Goal: Use online tool/utility: Obtain resource

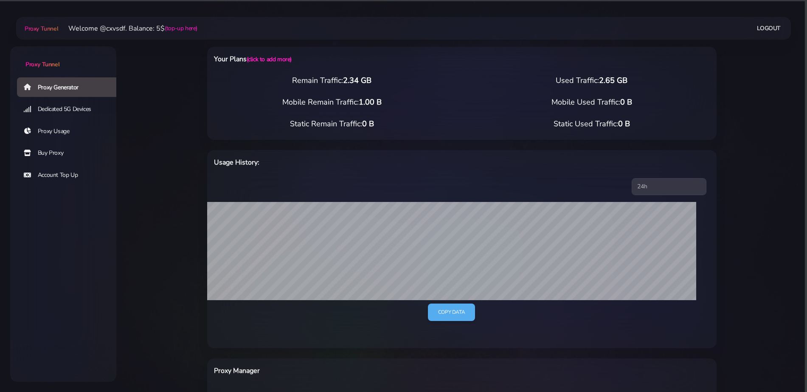
select select "FR"
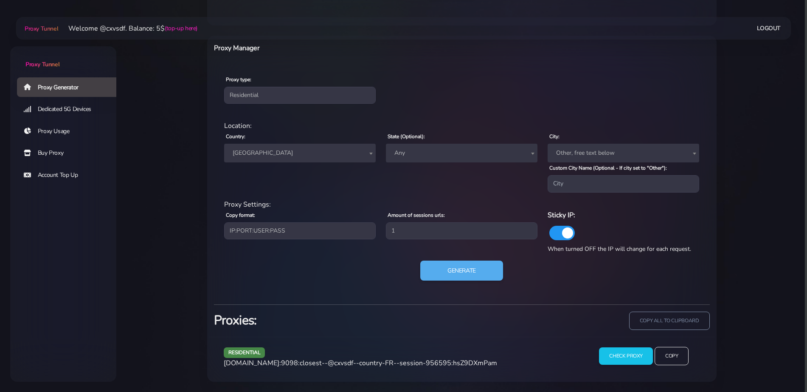
click at [282, 149] on span "[GEOGRAPHIC_DATA]" at bounding box center [299, 153] width 141 height 12
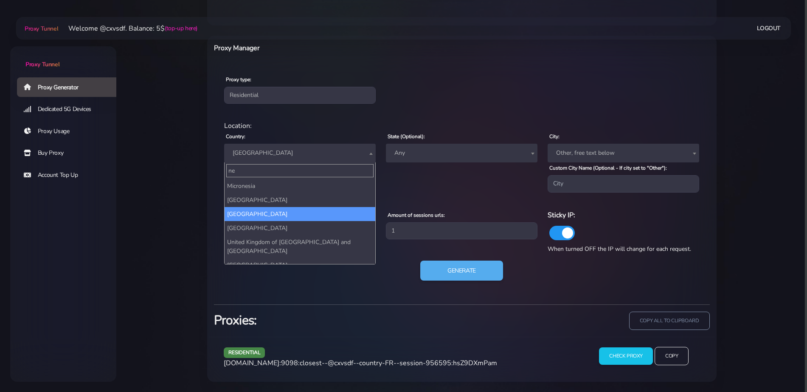
scroll to position [0, 0]
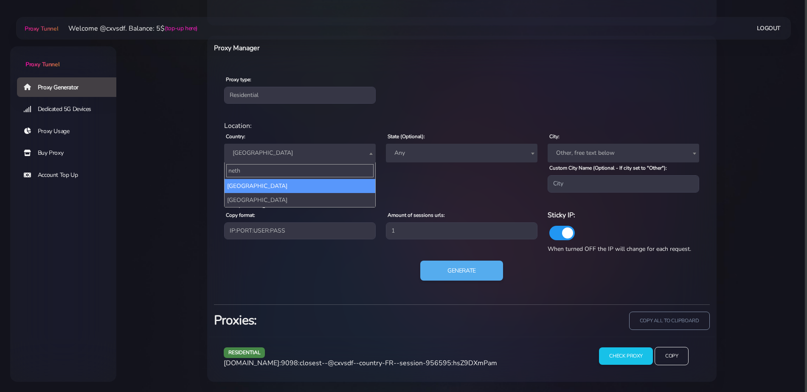
type input "nethe"
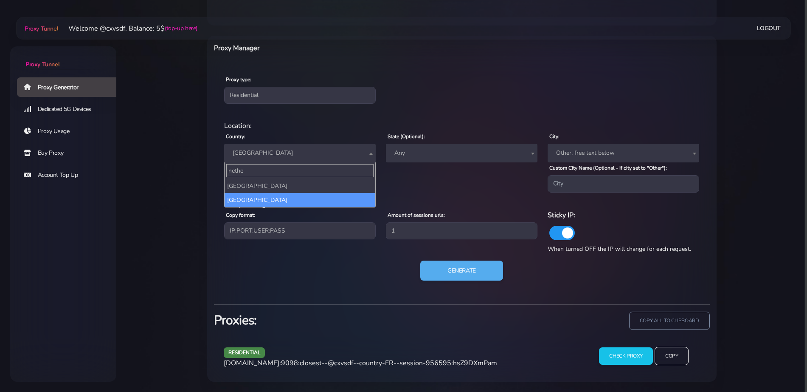
select select "NL"
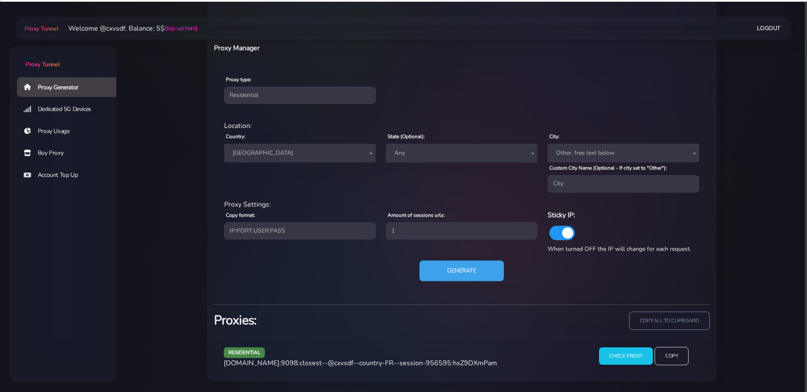
click at [472, 271] on button "Generate" at bounding box center [462, 270] width 85 height 21
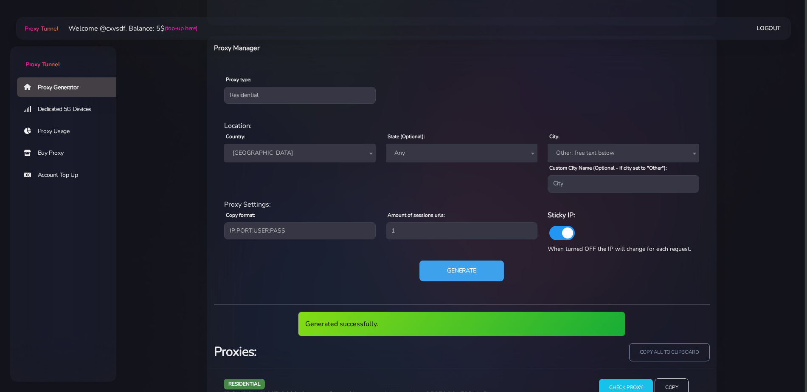
scroll to position [354, 0]
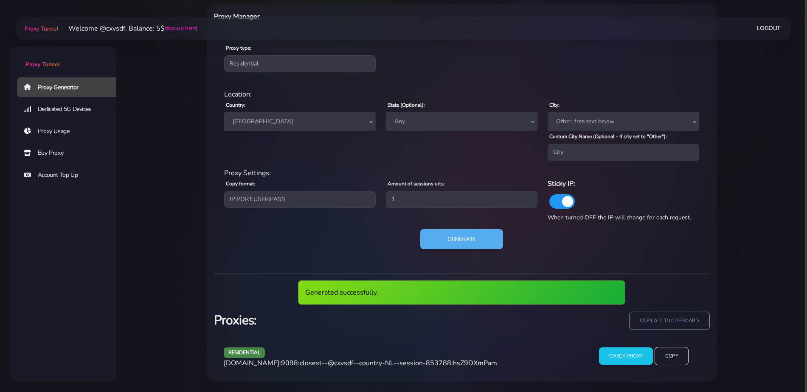
click at [364, 360] on span "[DOMAIN_NAME]:9098:closest--@cxvsdf--country-NL--session-853788:hsZ9DXmPam" at bounding box center [361, 362] width 274 height 9
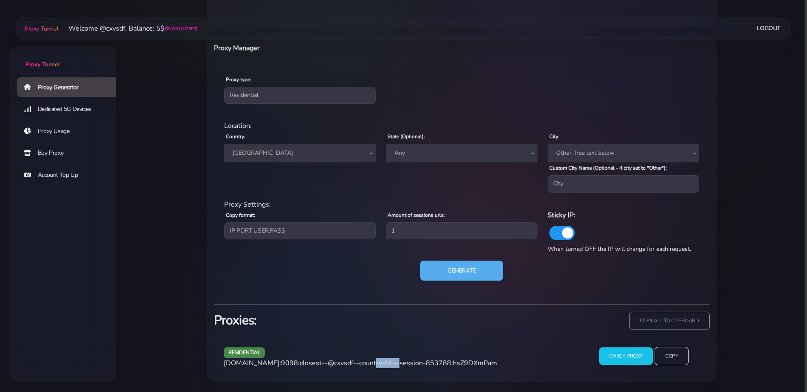
click at [364, 360] on span "[DOMAIN_NAME]:9098:closest--@cxvsdf--country-NL--session-853788:hsZ9DXmPam" at bounding box center [361, 362] width 274 height 9
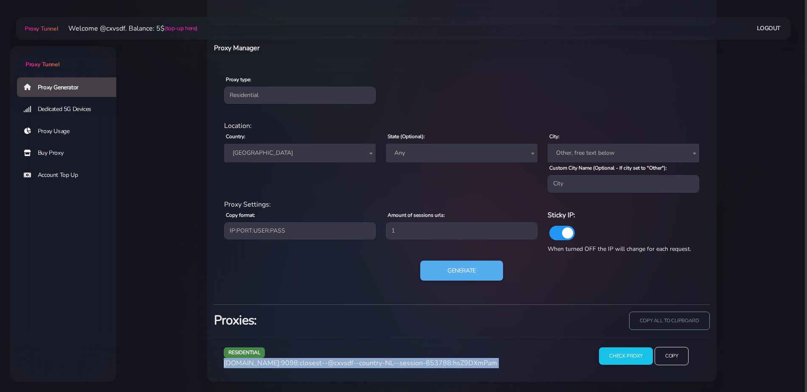
copy div "[DOMAIN_NAME]:9098:closest--@cxvsdf--country-NL--session-853788:hsZ9DXmPam"
click at [364, 360] on span "[DOMAIN_NAME]:9098:closest--@cxvsdf--country-NL--session-853788:hsZ9DXmPam" at bounding box center [361, 362] width 274 height 9
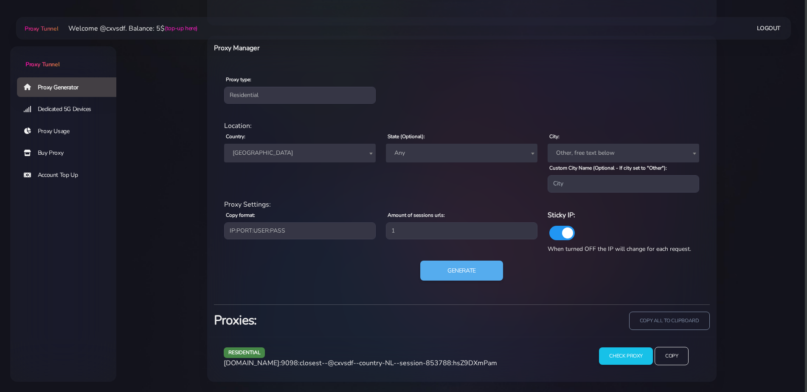
click at [315, 158] on span "[GEOGRAPHIC_DATA]" at bounding box center [299, 153] width 141 height 12
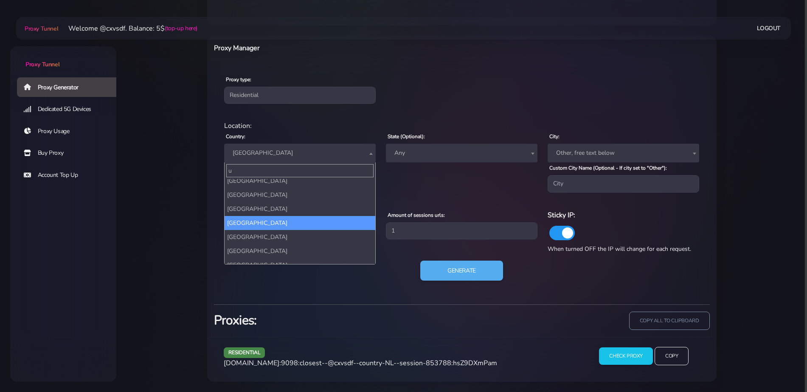
scroll to position [0, 0]
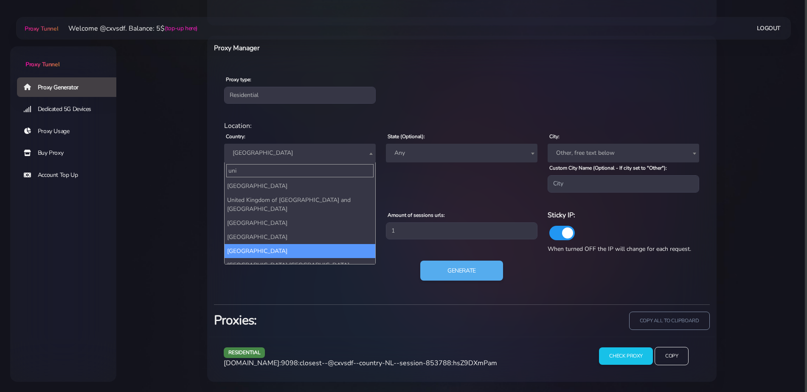
type input "uni"
select select "UK"
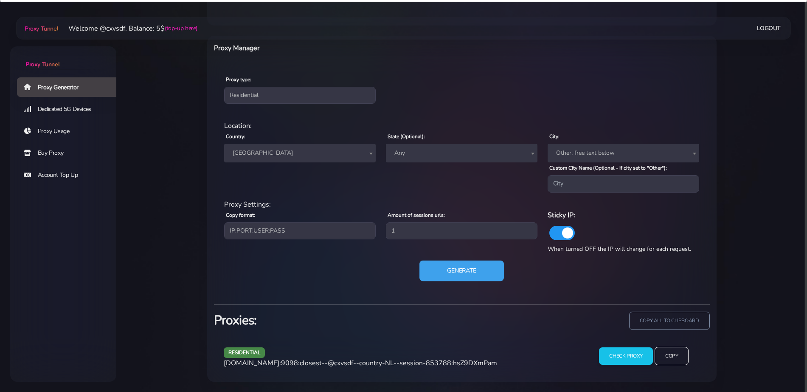
click at [462, 277] on button "Generate" at bounding box center [462, 270] width 85 height 21
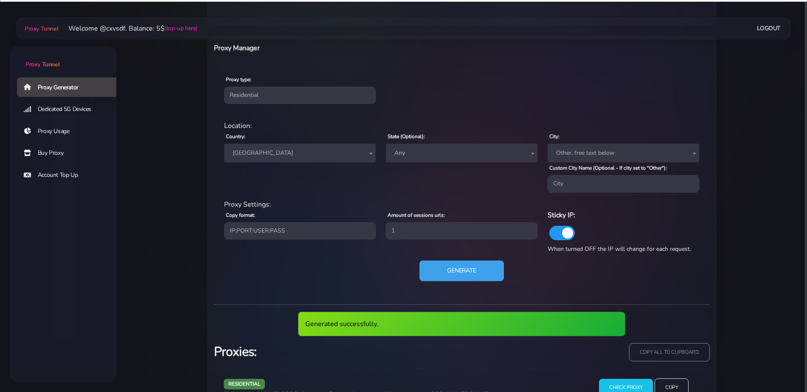
scroll to position [354, 0]
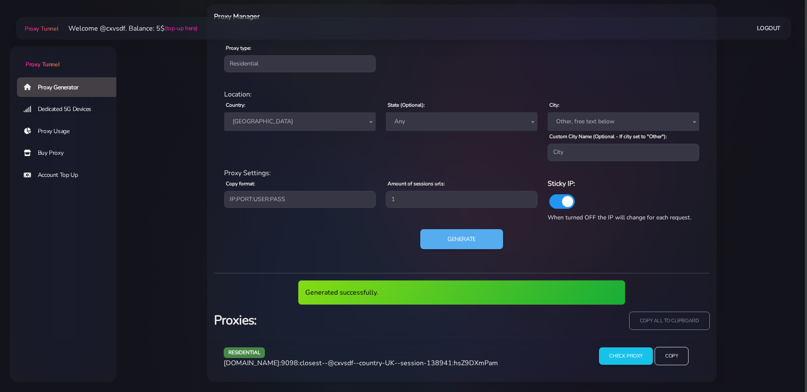
click at [396, 358] on span "[DOMAIN_NAME]:9098:closest--@cxvsdf--country-UK--session-138941:hsZ9DXmPam" at bounding box center [361, 362] width 274 height 9
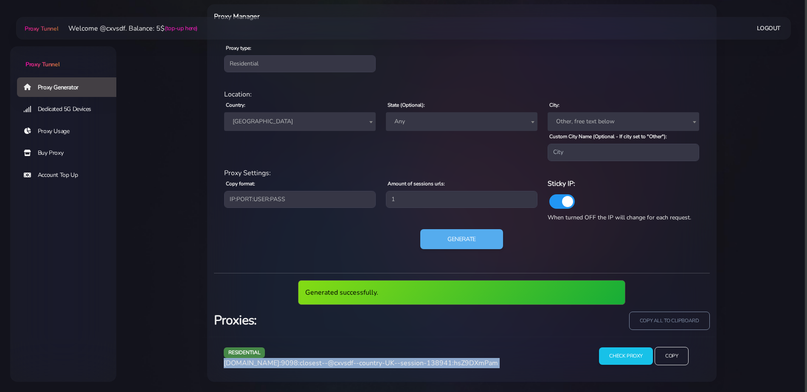
click at [396, 358] on span "[DOMAIN_NAME]:9098:closest--@cxvsdf--country-UK--session-138941:hsZ9DXmPam" at bounding box center [361, 362] width 274 height 9
copy div "[DOMAIN_NAME]:9098:closest--@cxvsdf--country-UK--session-138941:hsZ9DXmPam"
